Goal: Information Seeking & Learning: Learn about a topic

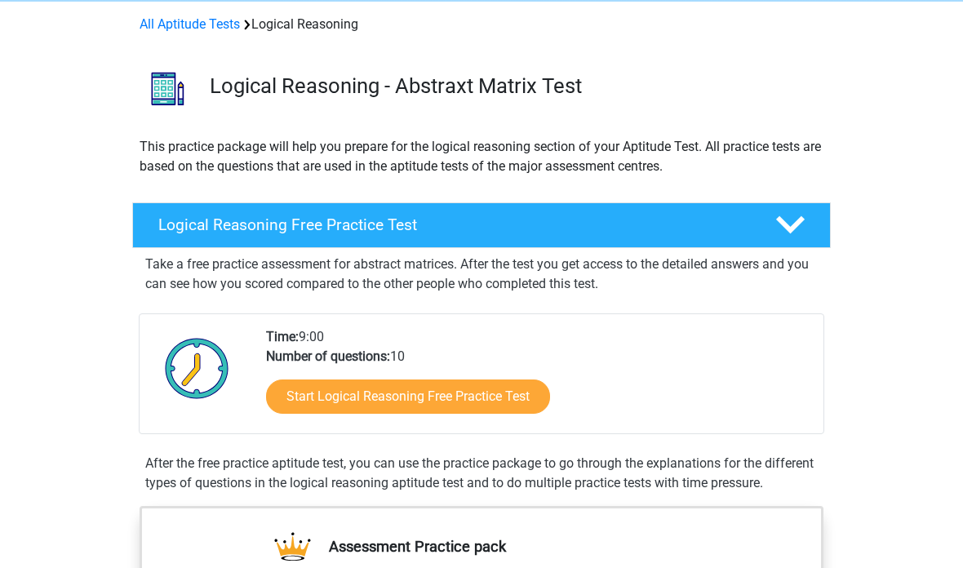
scroll to position [79, 0]
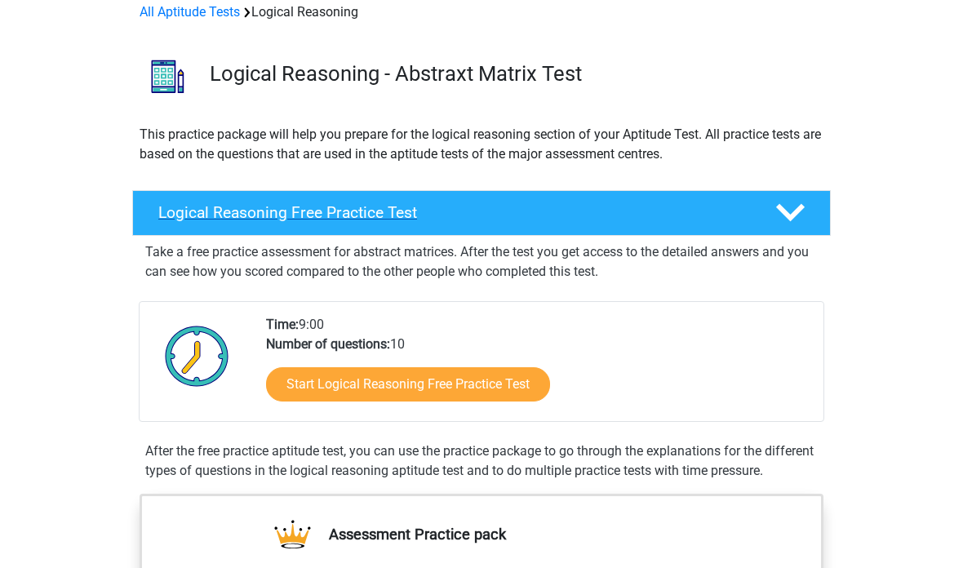
click at [783, 216] on icon at bounding box center [790, 212] width 29 height 29
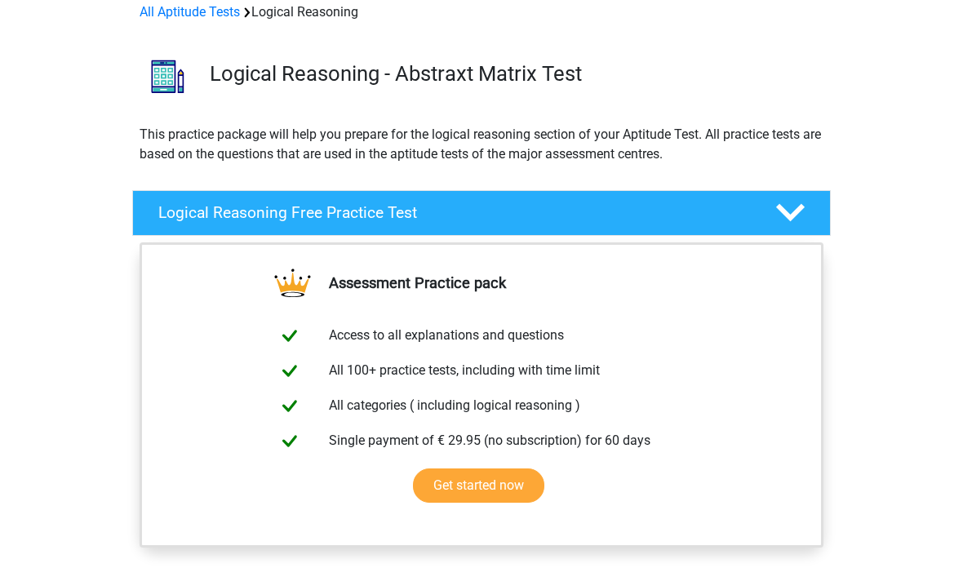
click at [833, 321] on div "Assessment Practice pack Access to all explanations and questions All 100+ prac…" at bounding box center [481, 414] width 762 height 344
click at [790, 208] on icon at bounding box center [790, 212] width 29 height 29
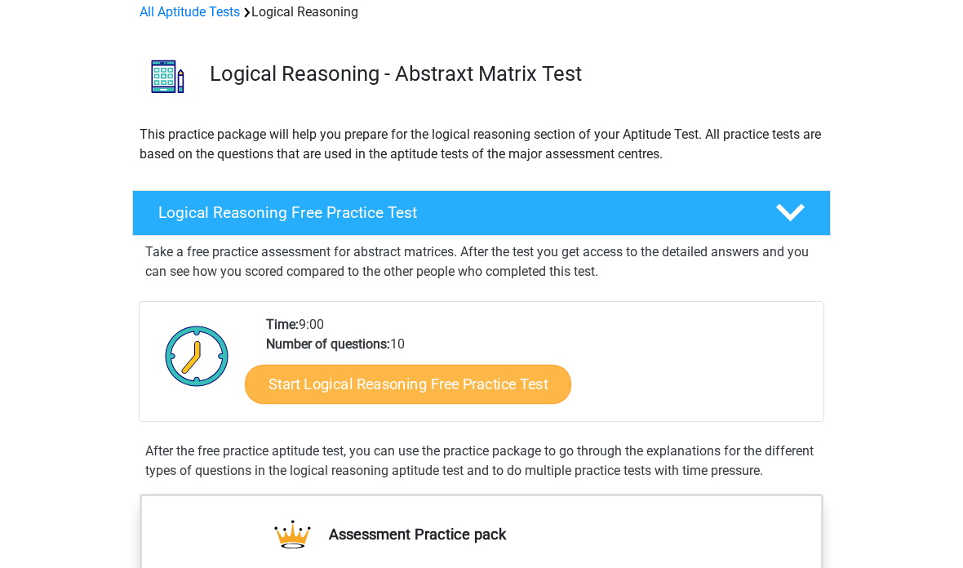
click at [498, 382] on link "Start Logical Reasoning Free Practice Test" at bounding box center [408, 383] width 326 height 39
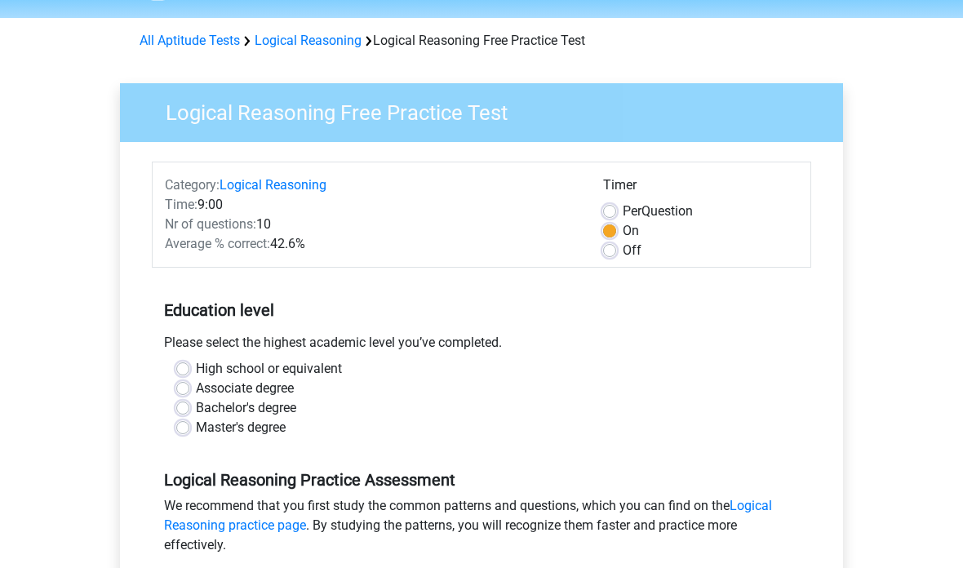
scroll to position [54, 0]
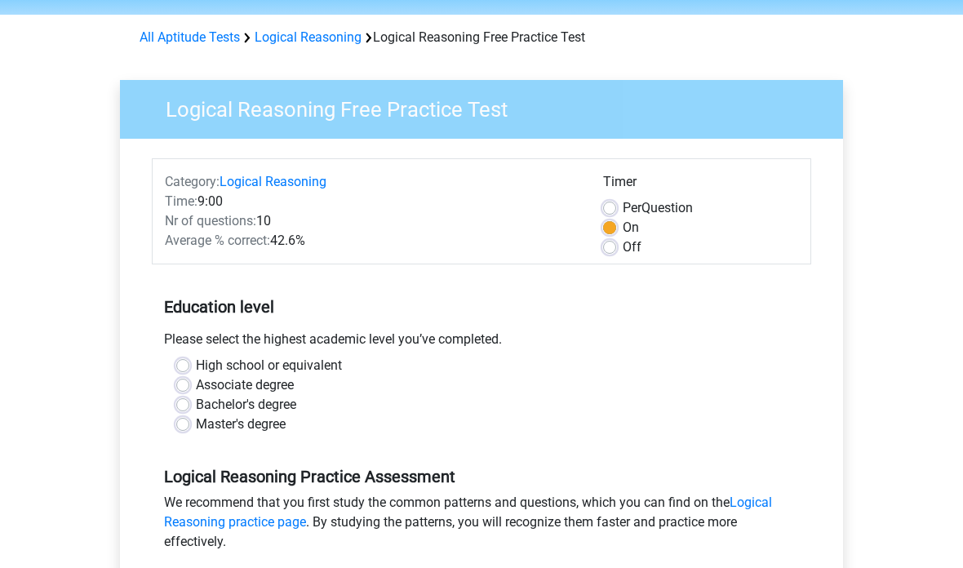
click at [196, 425] on label "Master's degree" at bounding box center [241, 425] width 90 height 20
click at [187, 425] on input "Master's degree" at bounding box center [182, 423] width 13 height 16
radio input "true"
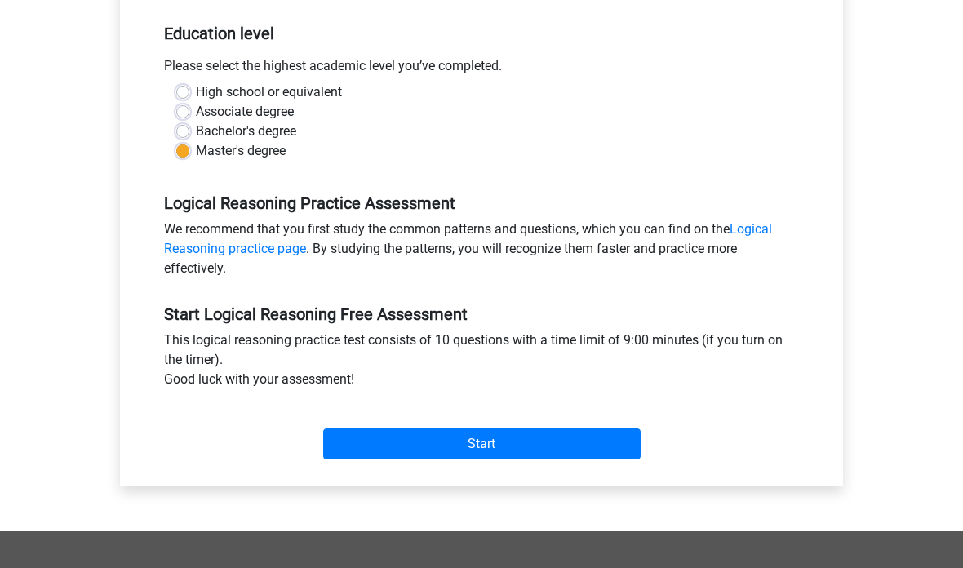
scroll to position [366, 0]
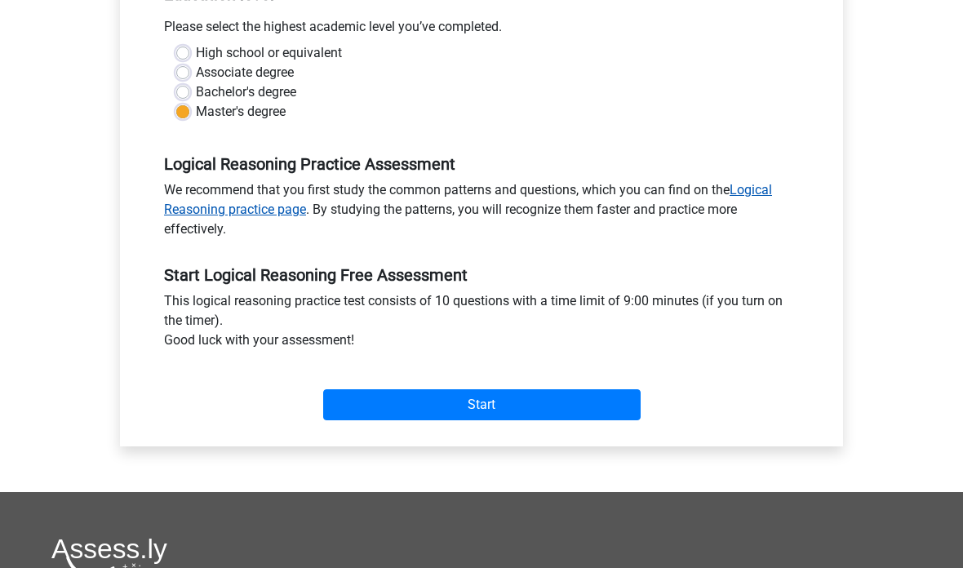
click at [264, 215] on link "Logical Reasoning practice page" at bounding box center [468, 199] width 608 height 35
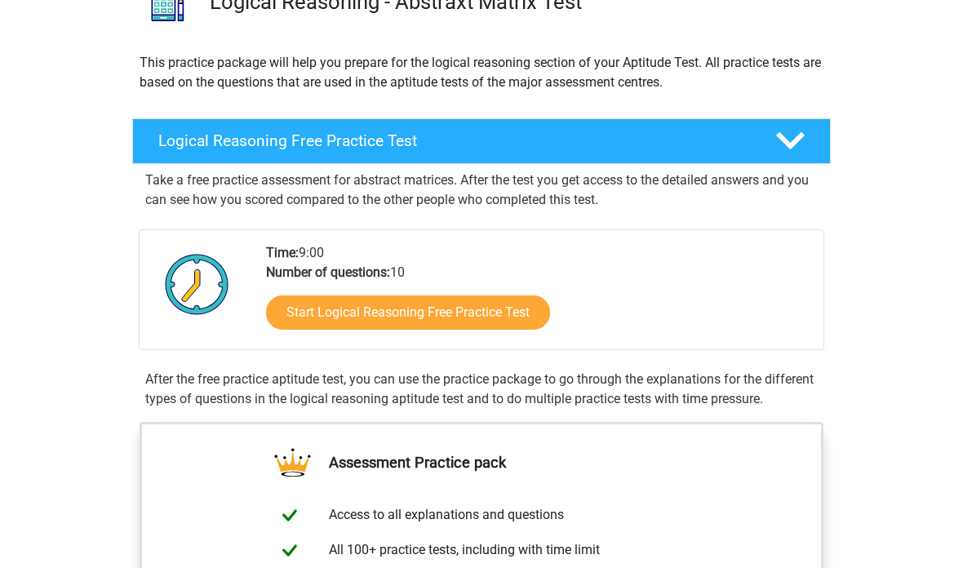
scroll to position [144, 0]
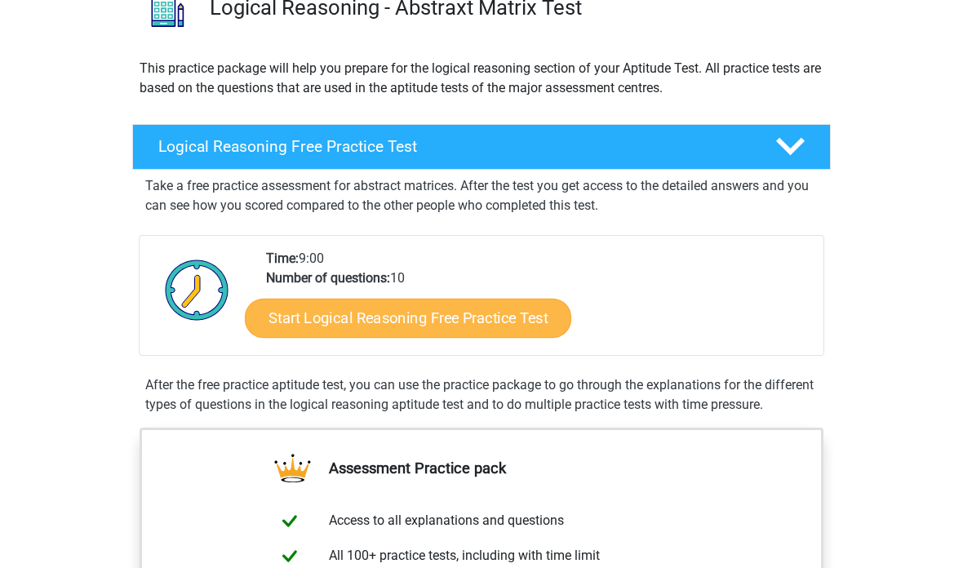
click at [451, 326] on link "Start Logical Reasoning Free Practice Test" at bounding box center [408, 318] width 326 height 39
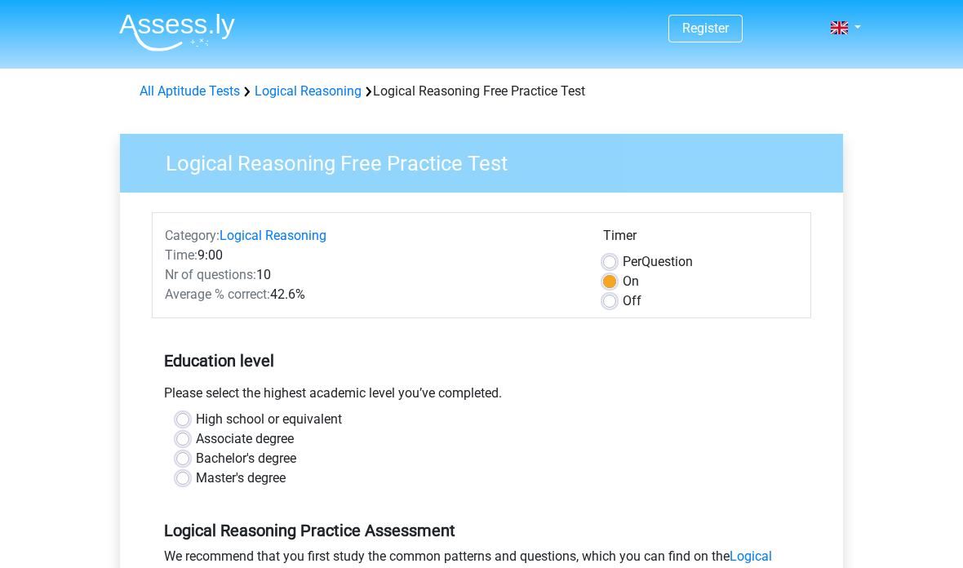
click at [265, 482] on label "Master's degree" at bounding box center [241, 478] width 90 height 20
click at [189, 482] on input "Master's degree" at bounding box center [182, 476] width 13 height 16
radio input "true"
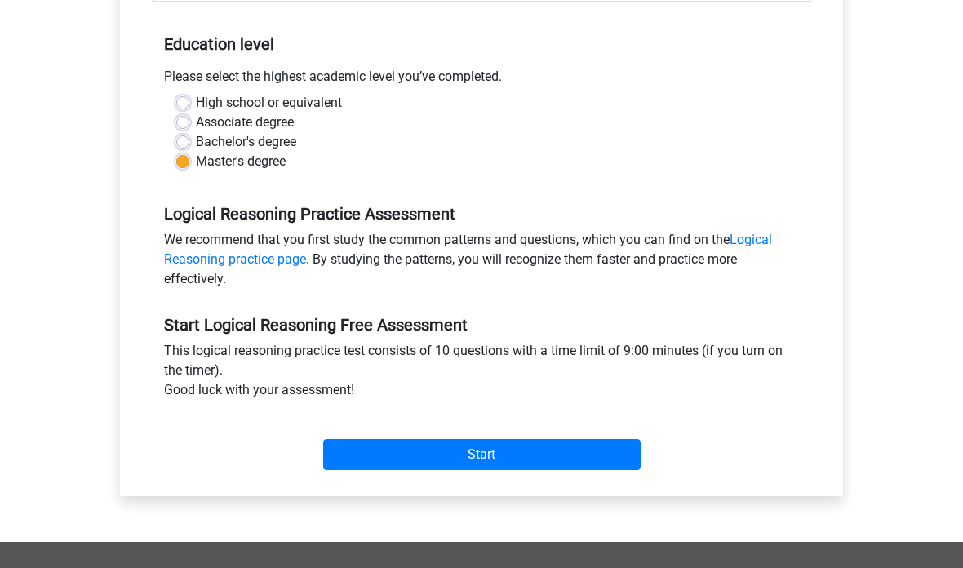
scroll to position [348, 0]
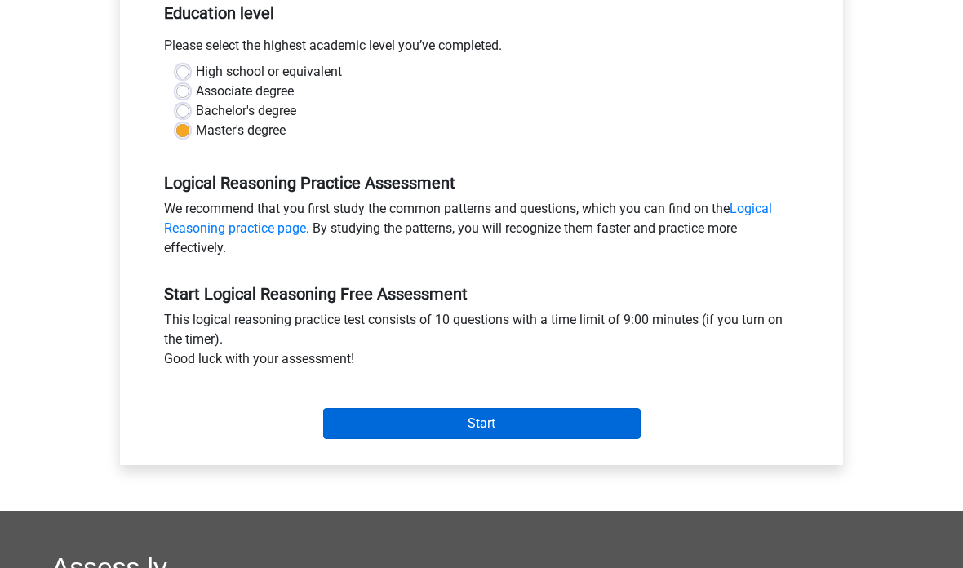
click at [485, 415] on input "Start" at bounding box center [481, 423] width 317 height 31
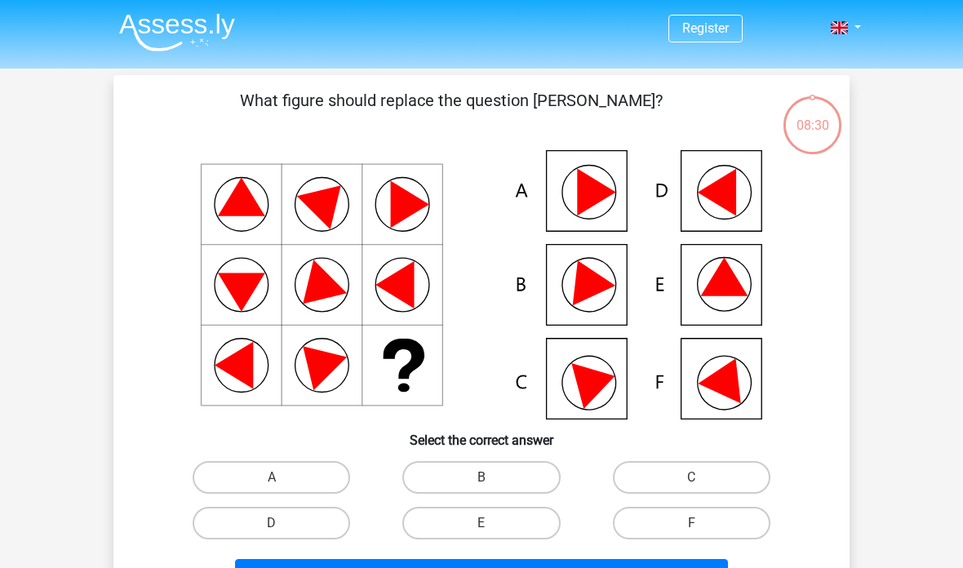
click at [728, 377] on icon at bounding box center [727, 376] width 59 height 55
click at [721, 382] on icon at bounding box center [727, 376] width 59 height 55
click at [695, 513] on label "F" at bounding box center [692, 523] width 158 height 33
click at [695, 523] on input "F" at bounding box center [696, 528] width 11 height 11
radio input "true"
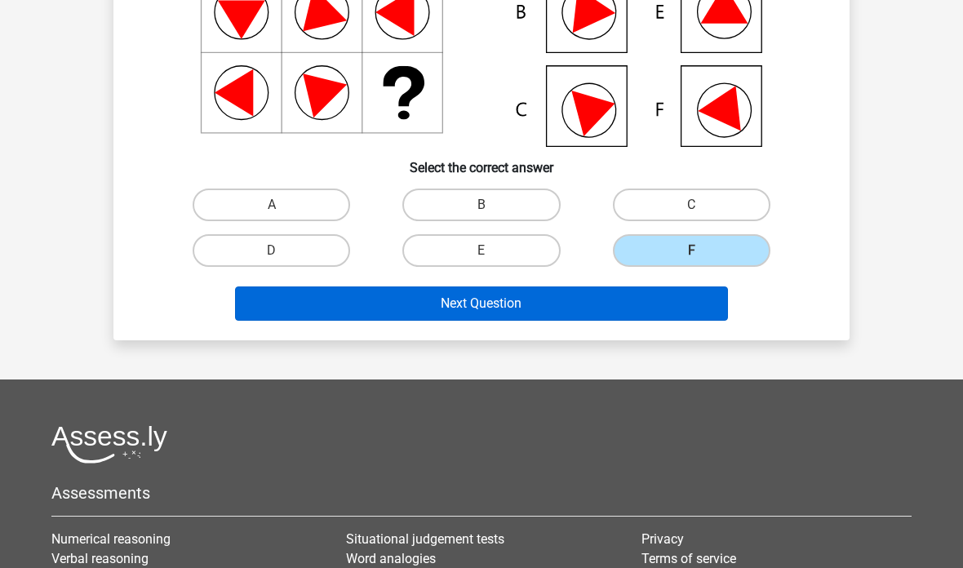
click at [687, 295] on button "Next Question" at bounding box center [482, 303] width 494 height 34
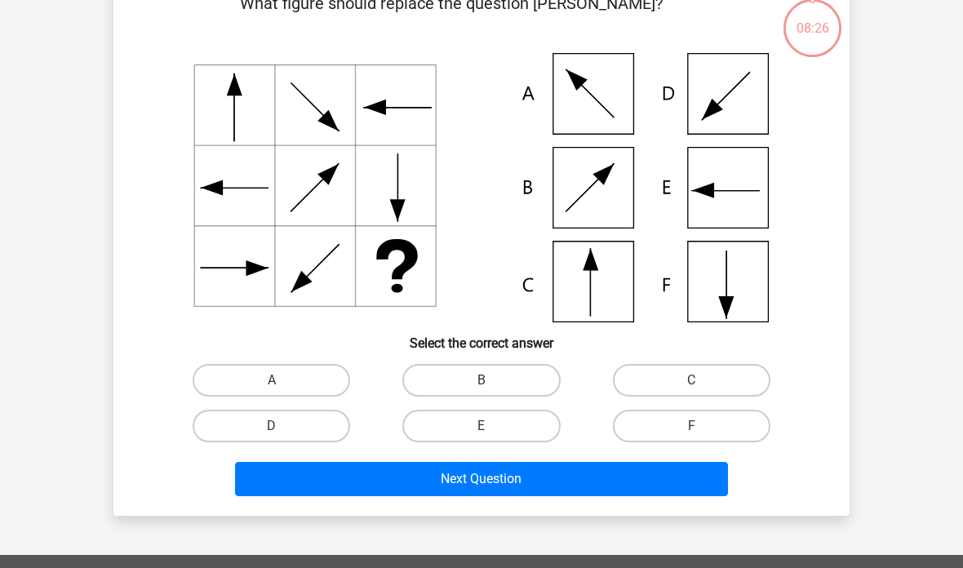
scroll to position [75, 0]
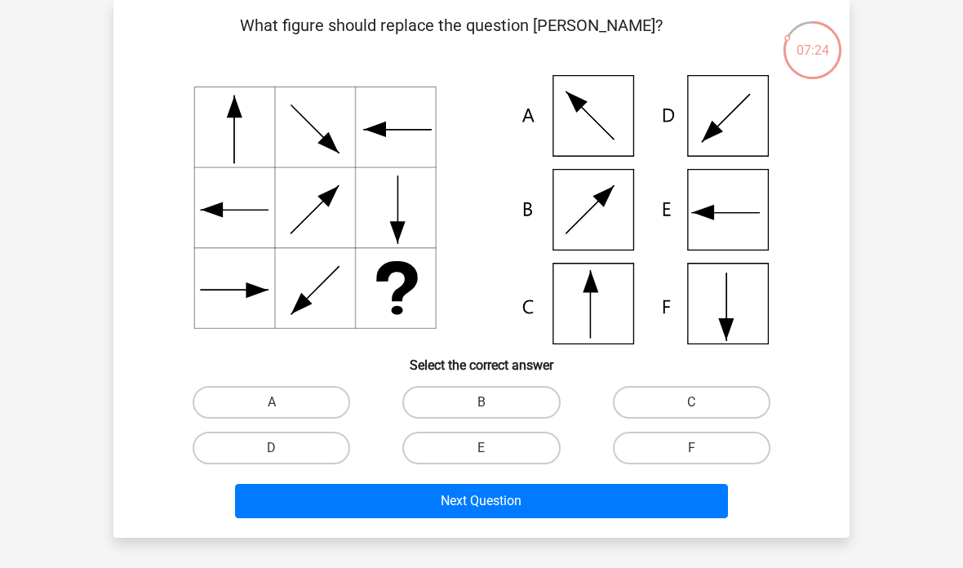
click at [699, 311] on icon at bounding box center [482, 209] width 658 height 269
click at [705, 450] on label "F" at bounding box center [692, 448] width 158 height 33
click at [702, 450] on input "F" at bounding box center [696, 453] width 11 height 11
radio input "true"
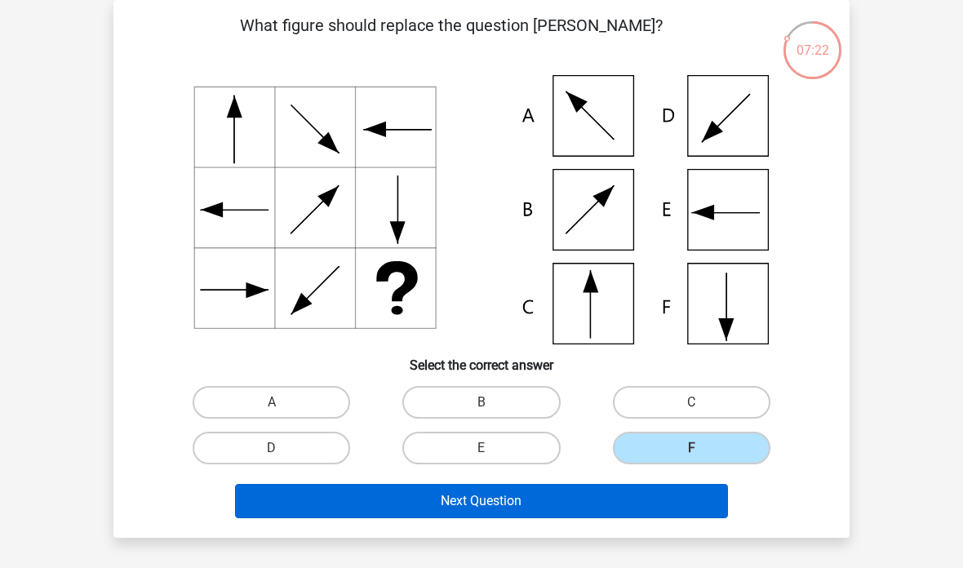
click at [606, 505] on button "Next Question" at bounding box center [482, 501] width 494 height 34
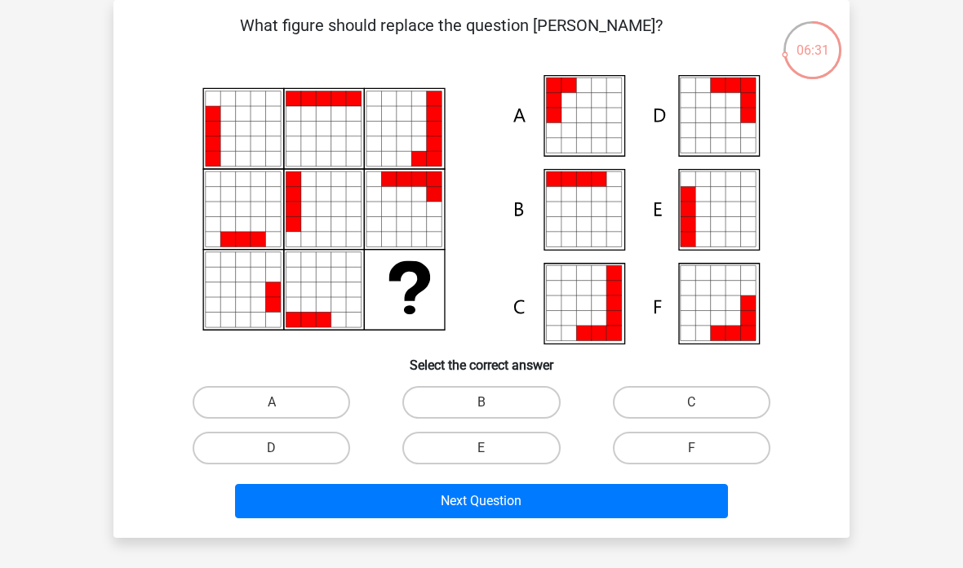
click at [581, 113] on icon at bounding box center [583, 115] width 15 height 15
click at [305, 397] on label "A" at bounding box center [272, 402] width 158 height 33
click at [282, 402] on input "A" at bounding box center [277, 407] width 11 height 11
radio input "true"
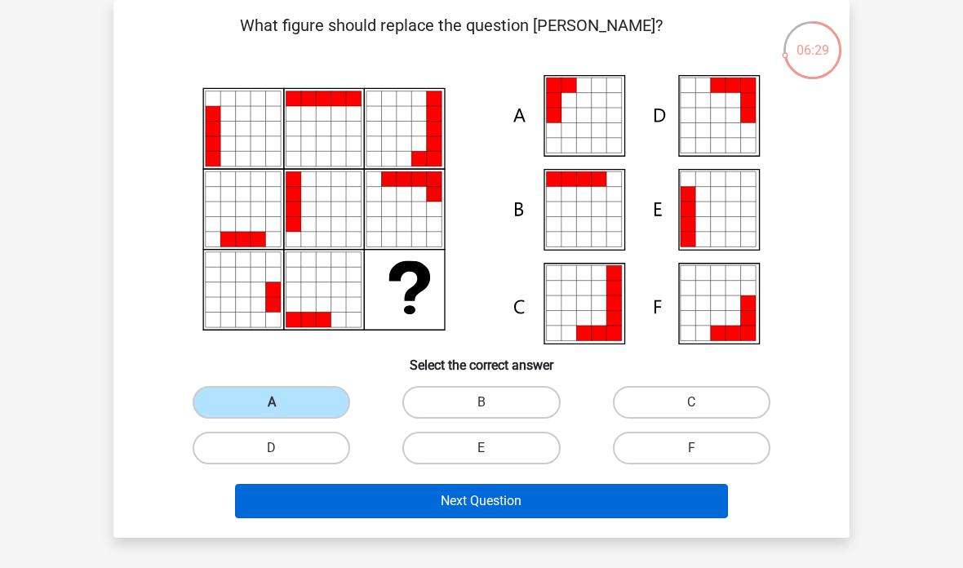
click at [497, 512] on button "Next Question" at bounding box center [482, 501] width 494 height 34
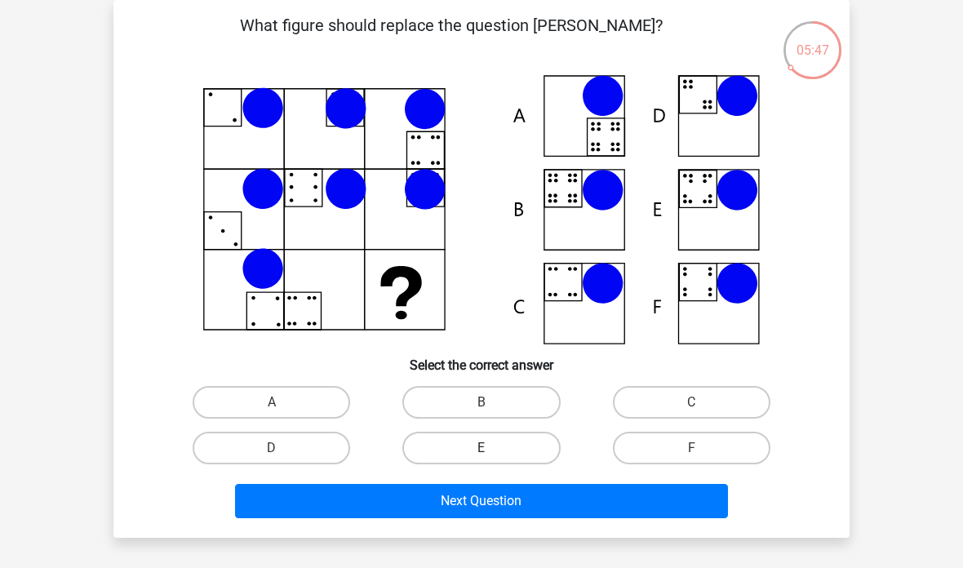
click at [472, 442] on label "E" at bounding box center [481, 448] width 158 height 33
click at [482, 448] on input "E" at bounding box center [487, 453] width 11 height 11
radio input "true"
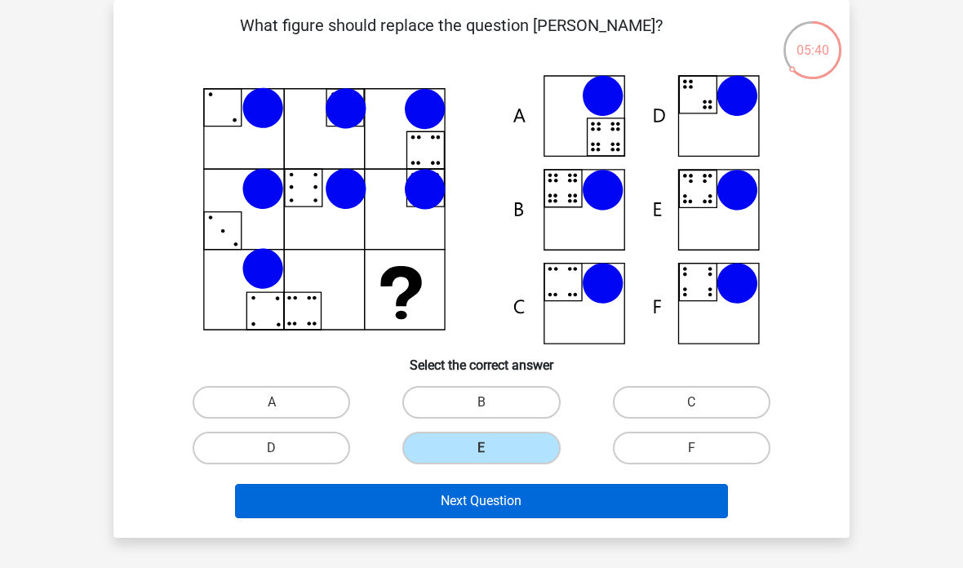
click at [565, 500] on button "Next Question" at bounding box center [482, 501] width 494 height 34
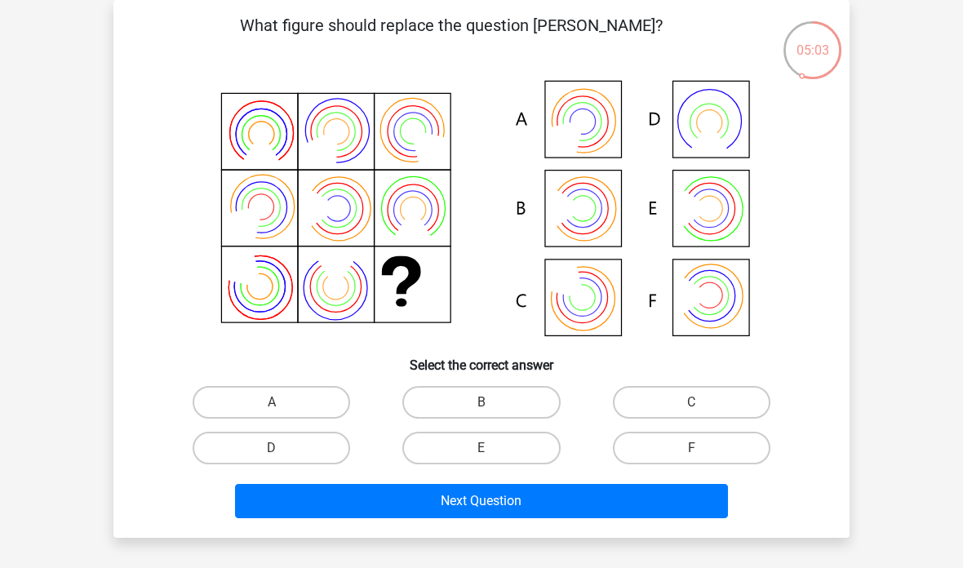
click at [713, 292] on icon at bounding box center [482, 209] width 658 height 269
click at [705, 453] on label "F" at bounding box center [692, 448] width 158 height 33
click at [702, 453] on input "F" at bounding box center [696, 453] width 11 height 11
radio input "true"
click at [473, 386] on label "B" at bounding box center [481, 402] width 158 height 33
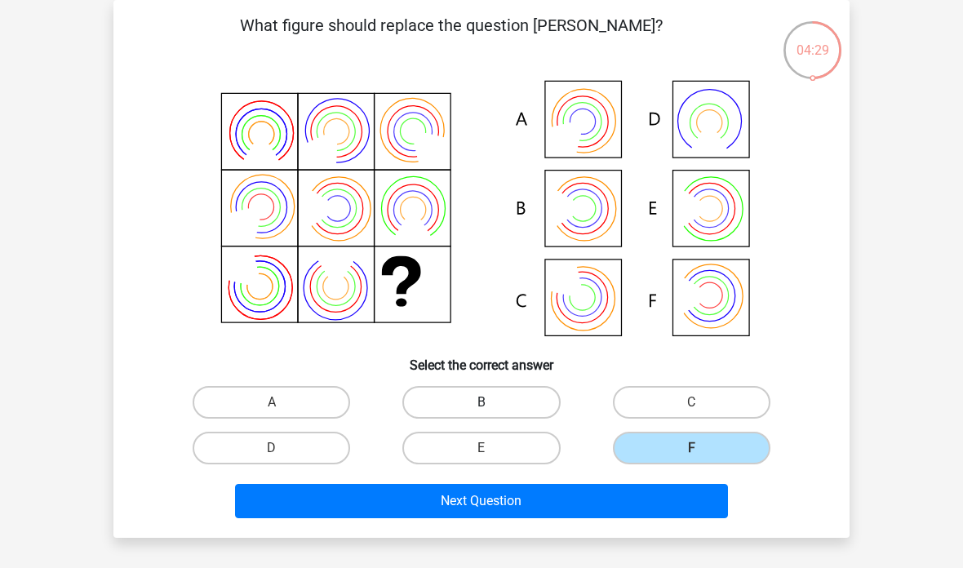
click at [482, 402] on input "B" at bounding box center [487, 407] width 11 height 11
radio input "true"
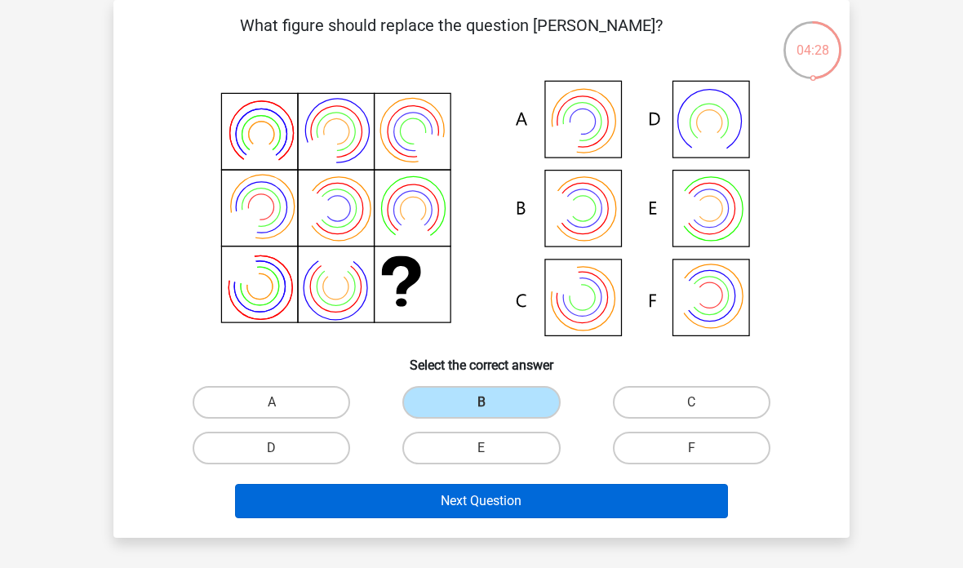
click at [486, 504] on button "Next Question" at bounding box center [482, 501] width 494 height 34
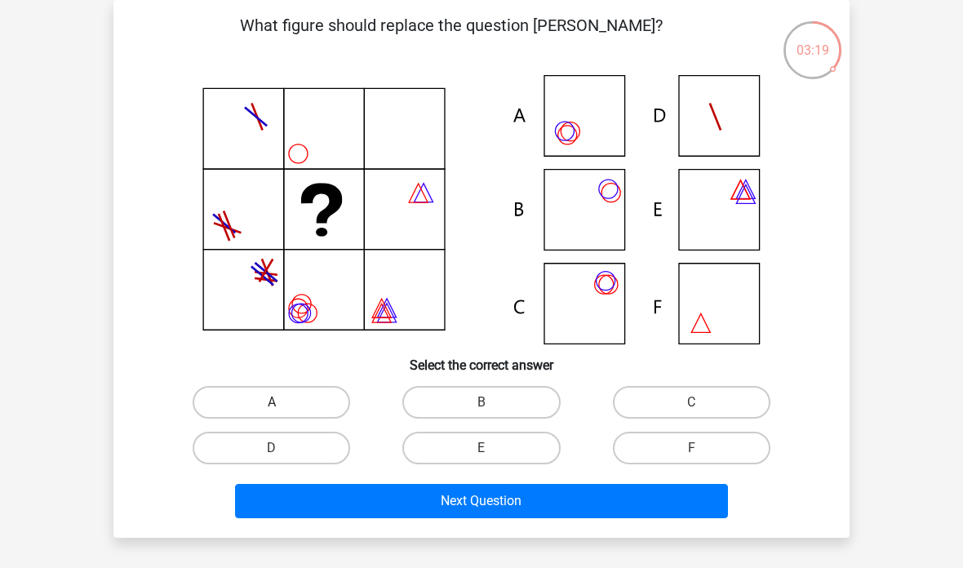
click at [316, 400] on label "A" at bounding box center [272, 402] width 158 height 33
click at [282, 402] on input "A" at bounding box center [277, 407] width 11 height 11
radio input "true"
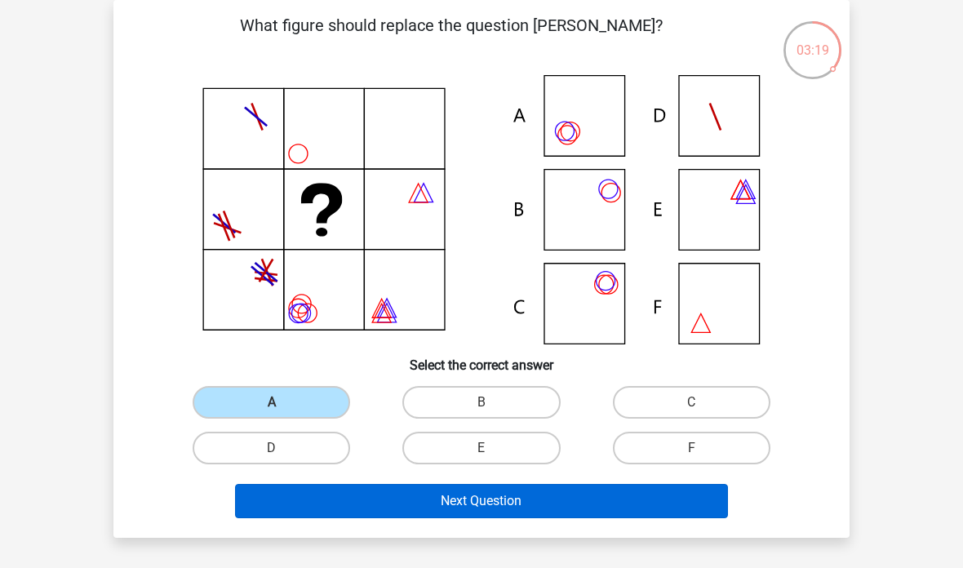
click at [437, 514] on button "Next Question" at bounding box center [482, 501] width 494 height 34
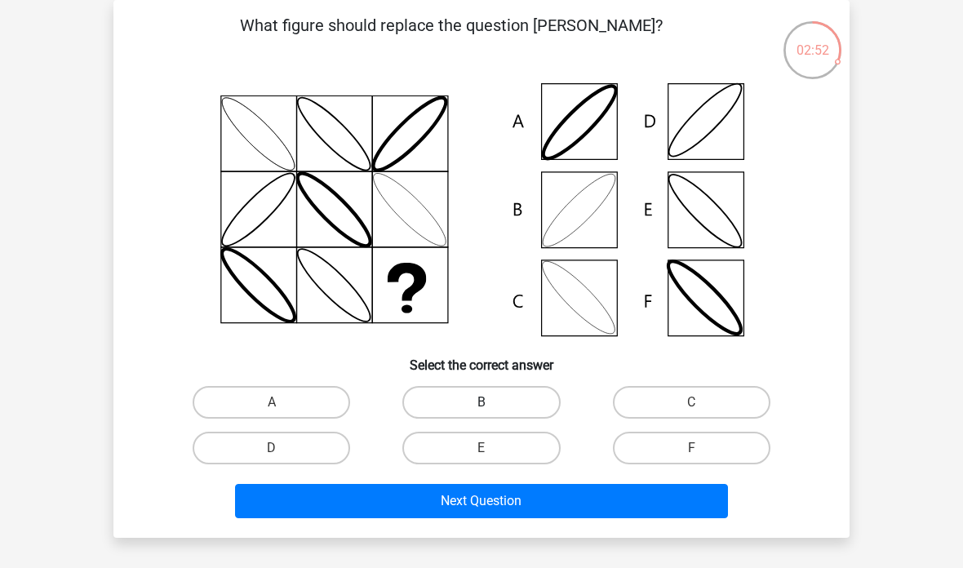
click at [508, 400] on label "B" at bounding box center [481, 402] width 158 height 33
click at [492, 402] on input "B" at bounding box center [487, 407] width 11 height 11
radio input "true"
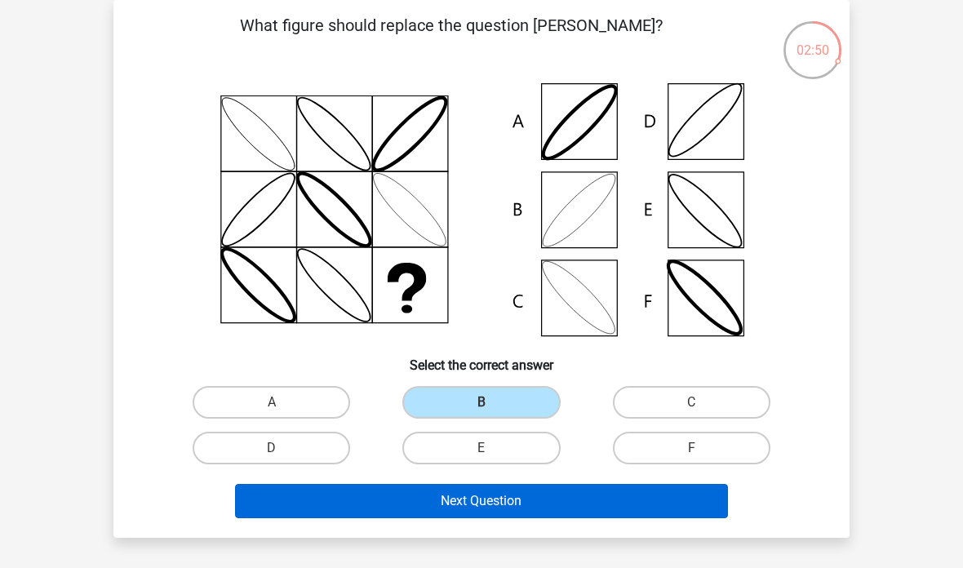
click at [453, 497] on button "Next Question" at bounding box center [482, 501] width 494 height 34
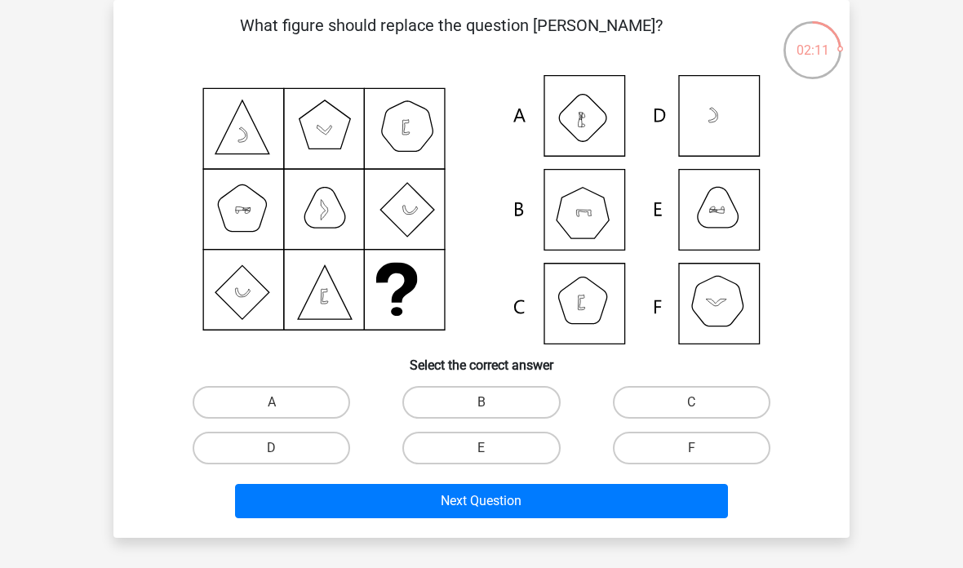
click at [586, 220] on icon at bounding box center [482, 209] width 658 height 269
click at [487, 393] on label "B" at bounding box center [481, 402] width 158 height 33
click at [487, 402] on input "B" at bounding box center [487, 407] width 11 height 11
radio input "true"
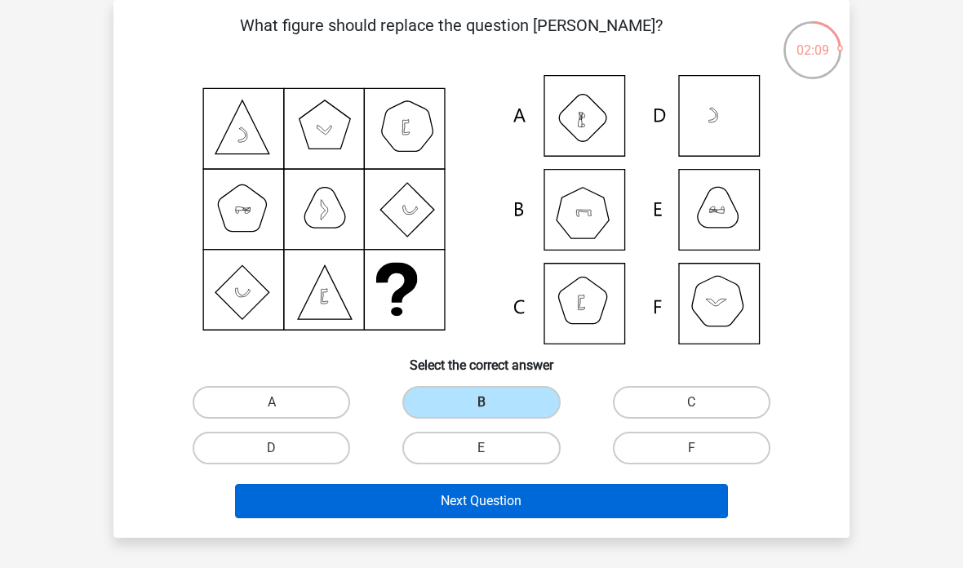
click at [423, 493] on button "Next Question" at bounding box center [482, 501] width 494 height 34
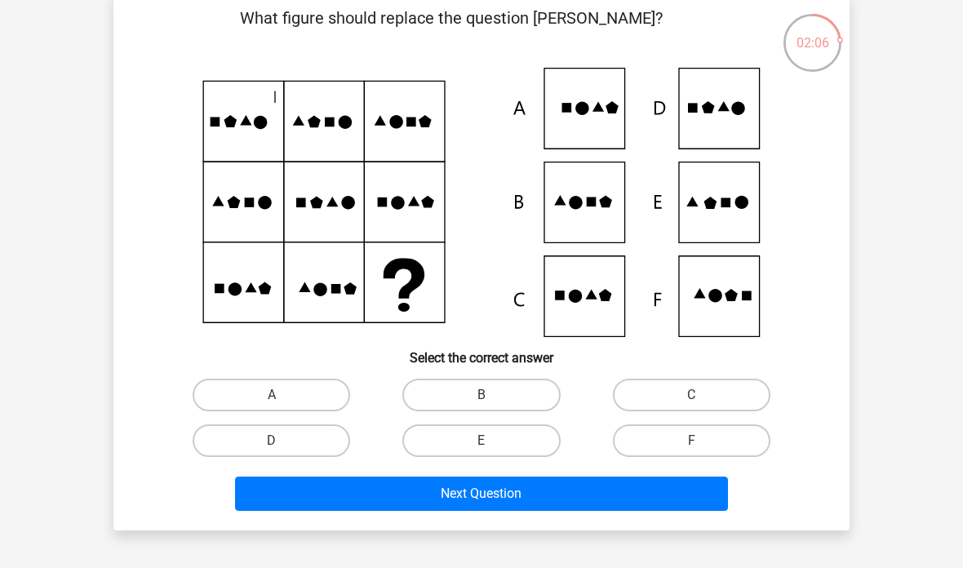
scroll to position [82, 0]
click at [508, 444] on label "E" at bounding box center [481, 440] width 158 height 33
click at [492, 444] on input "E" at bounding box center [487, 446] width 11 height 11
radio input "true"
click at [317, 425] on label "D" at bounding box center [272, 440] width 158 height 33
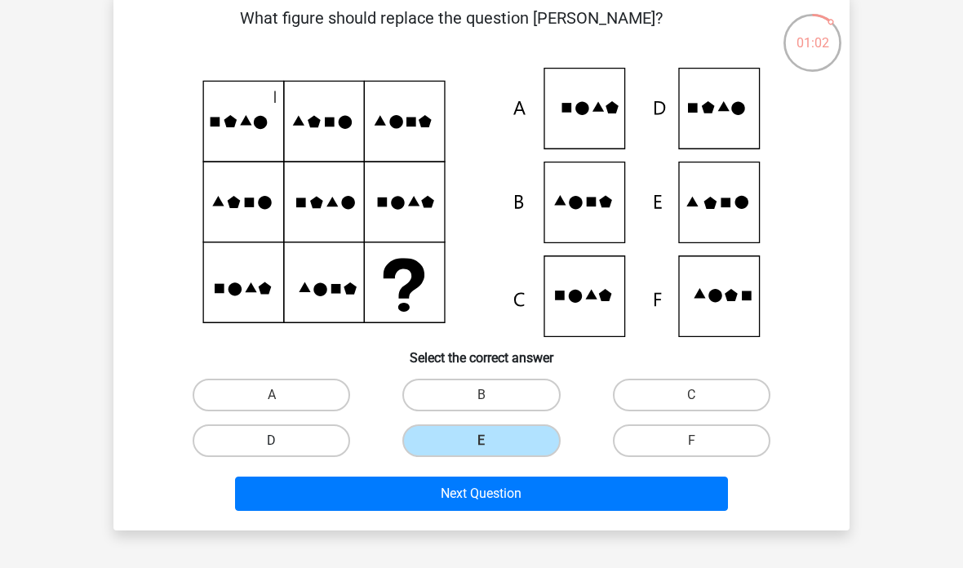
click at [282, 441] on input "D" at bounding box center [277, 446] width 11 height 11
radio input "true"
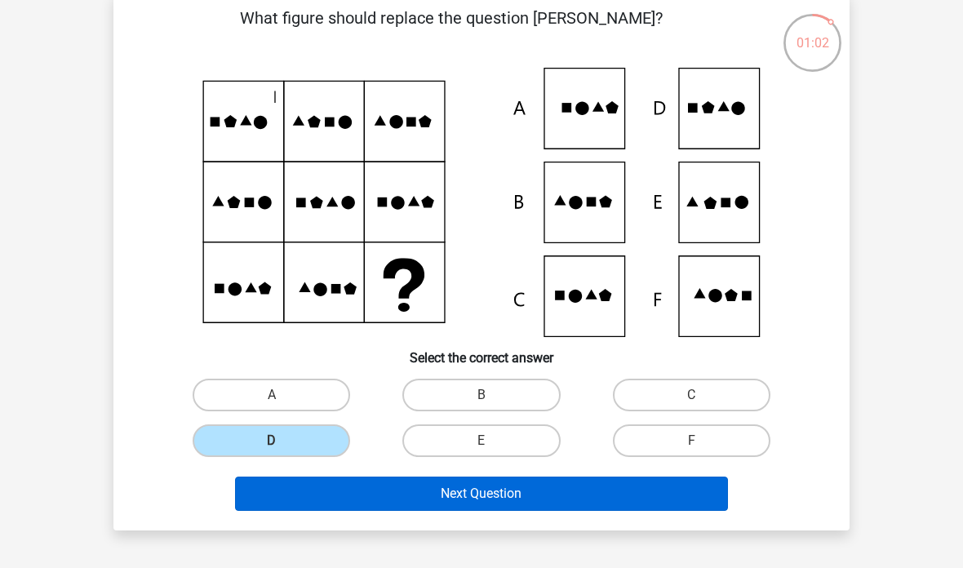
click at [385, 483] on button "Next Question" at bounding box center [482, 494] width 494 height 34
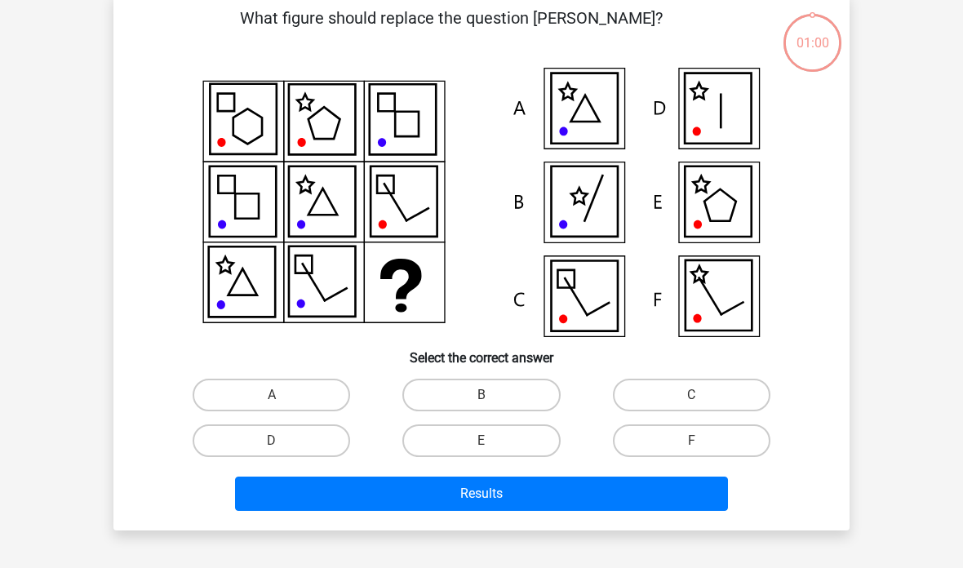
scroll to position [75, 0]
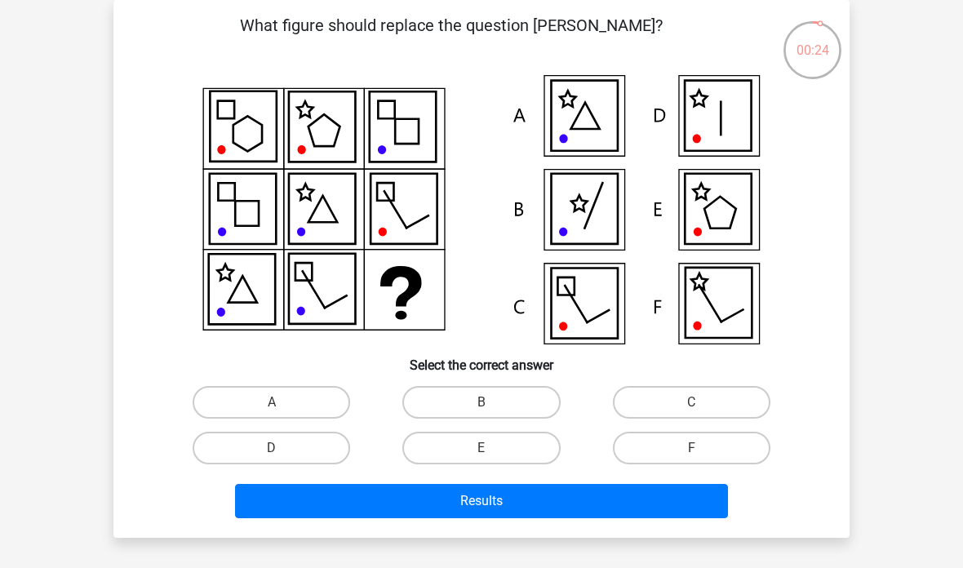
click at [728, 295] on icon at bounding box center [719, 303] width 66 height 70
click at [665, 452] on label "F" at bounding box center [692, 448] width 158 height 33
click at [691, 452] on input "F" at bounding box center [696, 453] width 11 height 11
radio input "true"
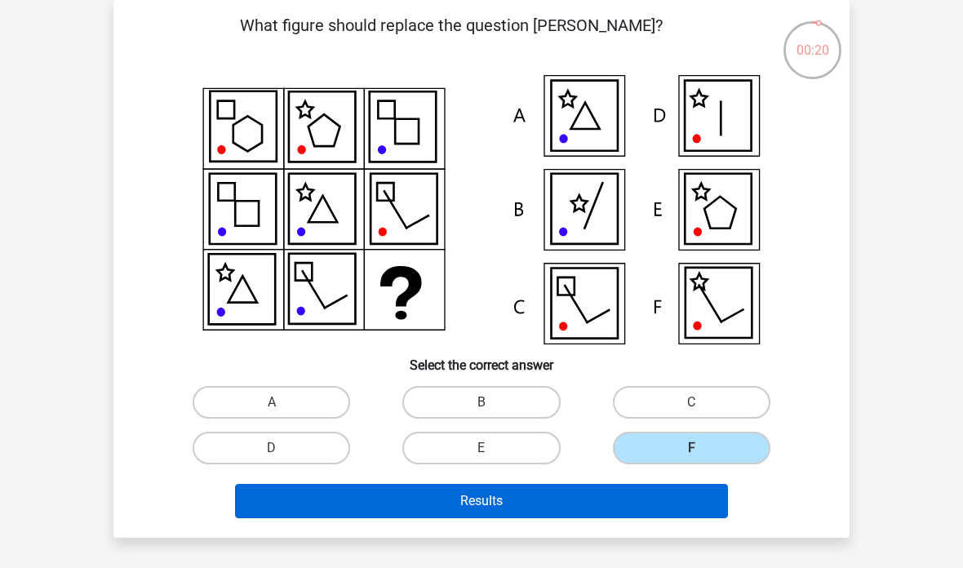
click at [659, 499] on button "Results" at bounding box center [482, 501] width 494 height 34
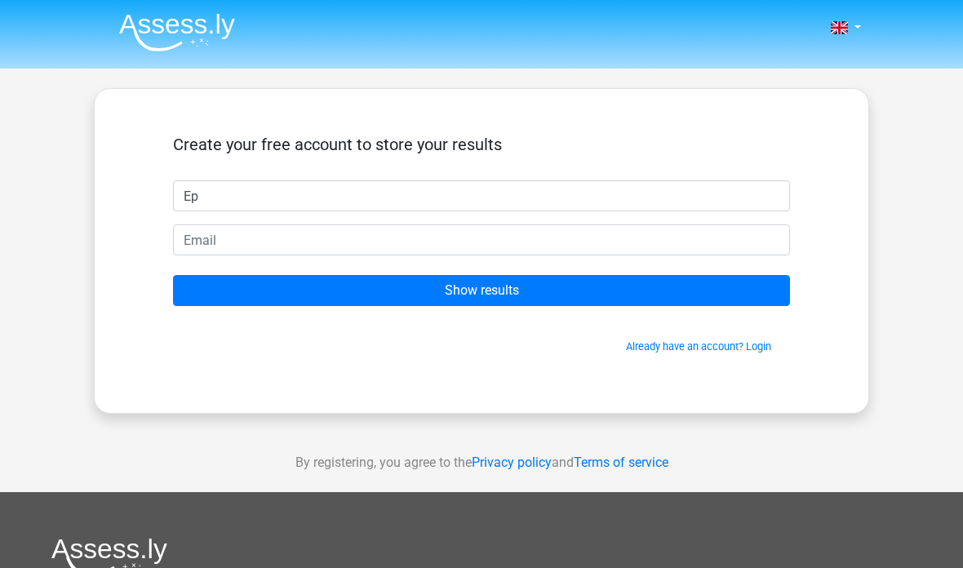
type input "Ep"
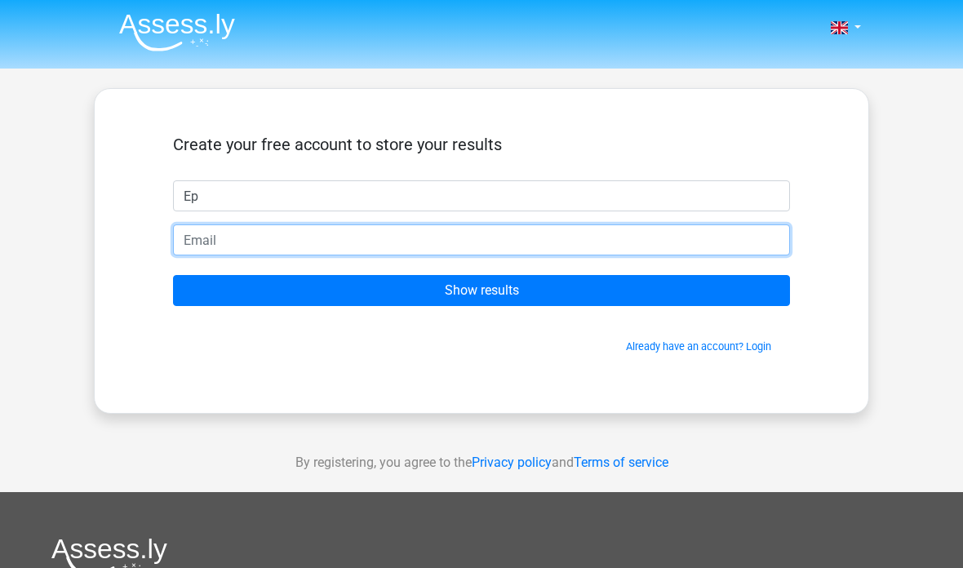
click at [534, 232] on input "email" at bounding box center [481, 239] width 617 height 31
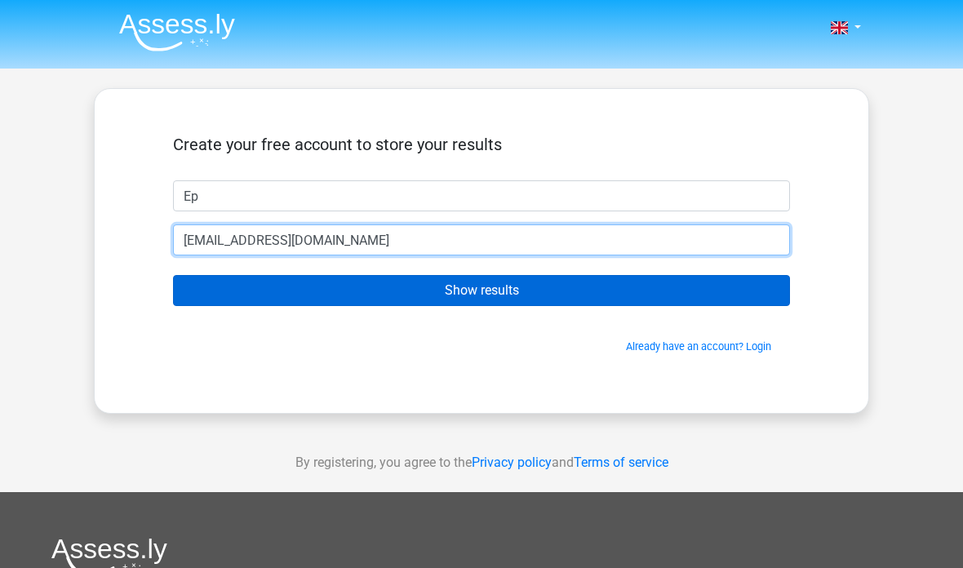
type input "[EMAIL_ADDRESS][DOMAIN_NAME]"
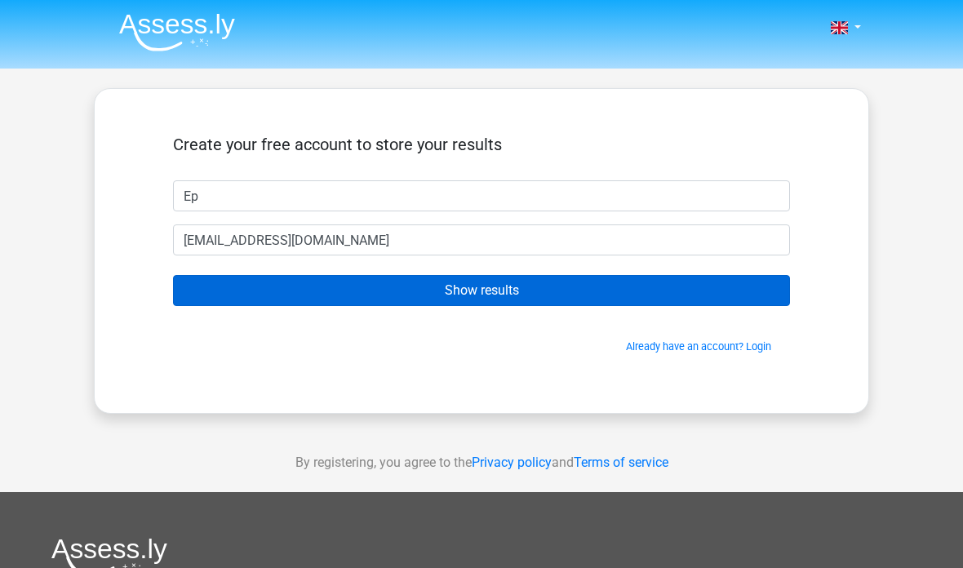
click at [519, 289] on input "Show results" at bounding box center [481, 290] width 617 height 31
